Goal: Register for event/course

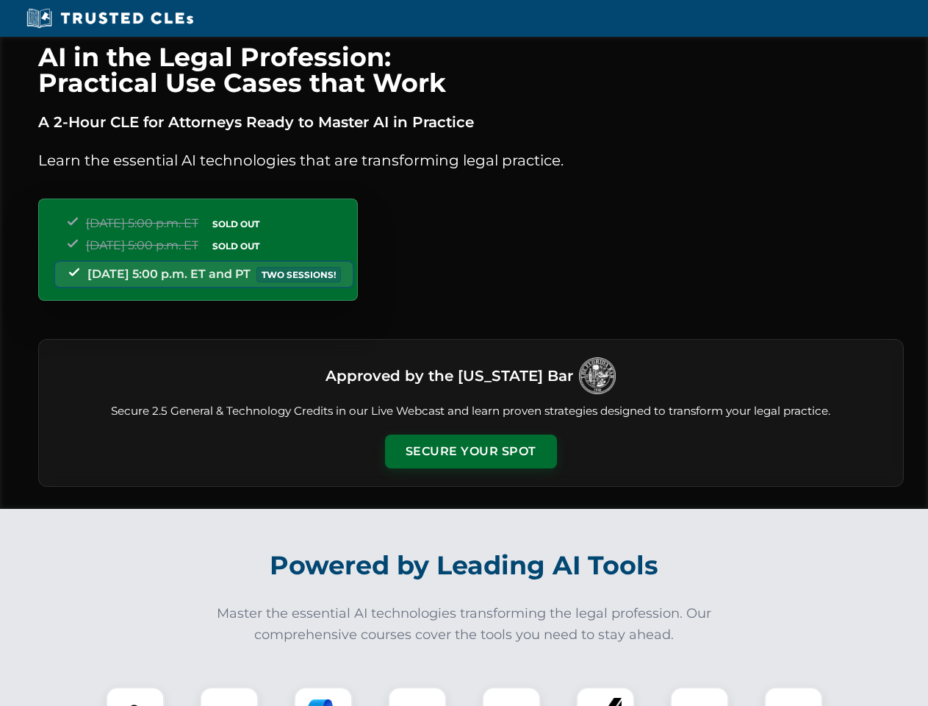
click at [470, 451] on button "Secure Your Spot" at bounding box center [471, 451] width 172 height 34
click at [135, 696] on img at bounding box center [135, 716] width 43 height 43
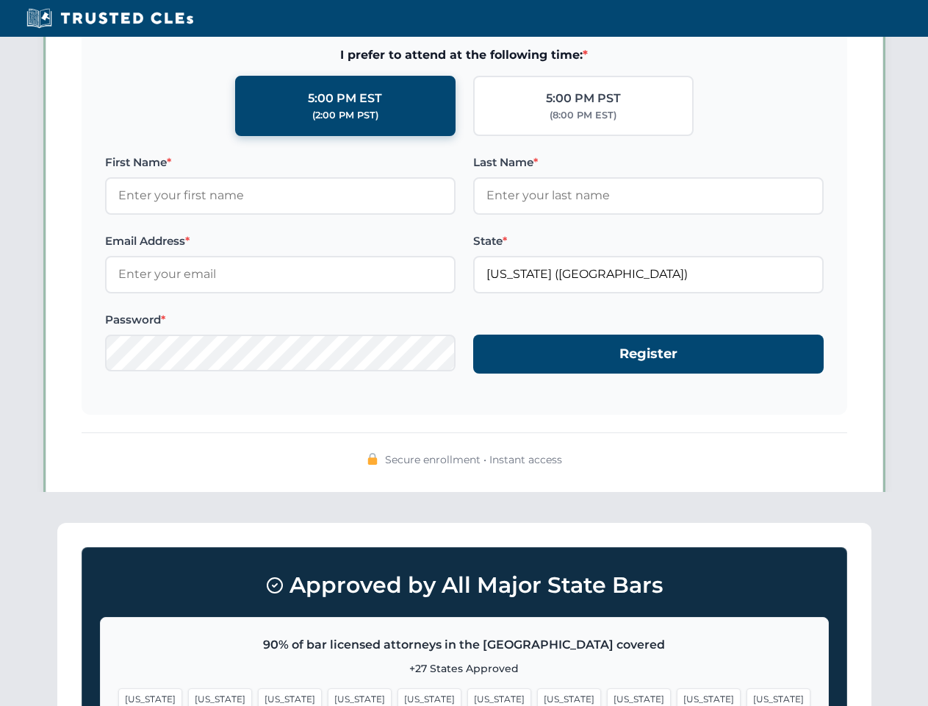
click at [537, 696] on span "[US_STATE]" at bounding box center [569, 698] width 64 height 21
click at [677, 696] on span "[US_STATE]" at bounding box center [709, 698] width 64 height 21
